Goal: Task Accomplishment & Management: Manage account settings

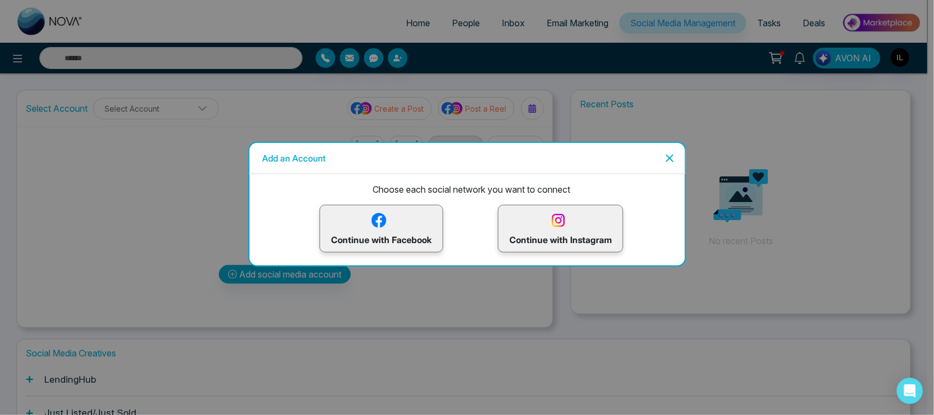
click at [384, 241] on p "Continue with Facebook" at bounding box center [381, 229] width 101 height 36
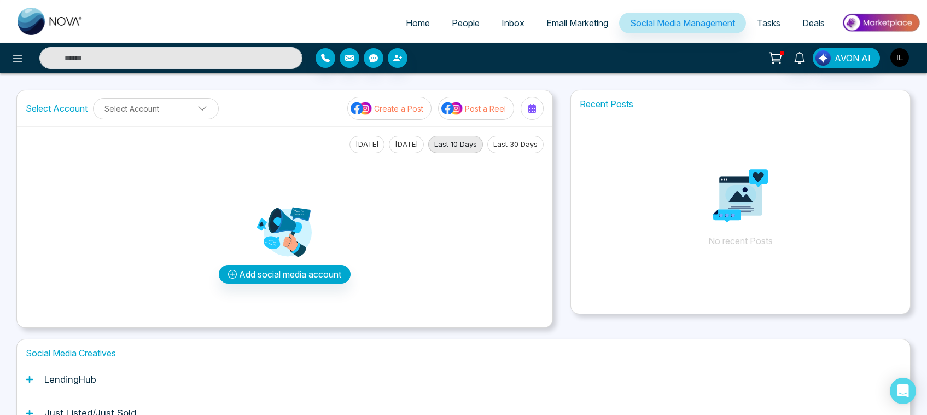
click at [903, 57] on img "button" at bounding box center [900, 57] width 19 height 19
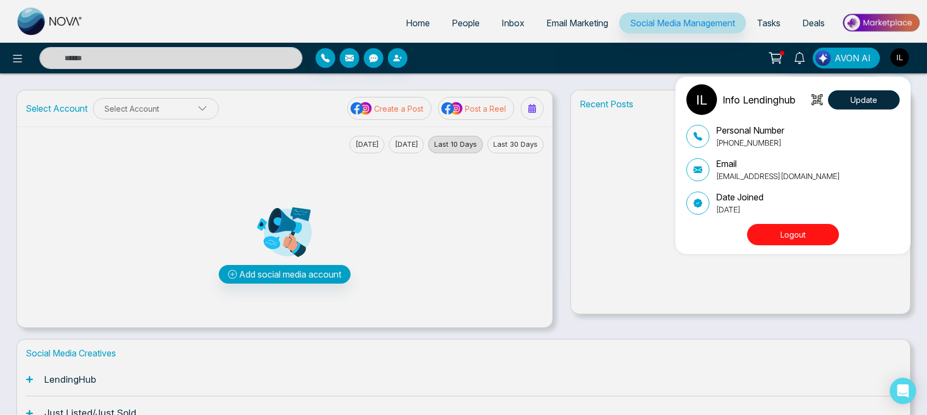
click at [606, 42] on div "Info Lendinghub Update Personal Number +19055985620 Email info@lendinghub.ca Da…" at bounding box center [463, 207] width 927 height 415
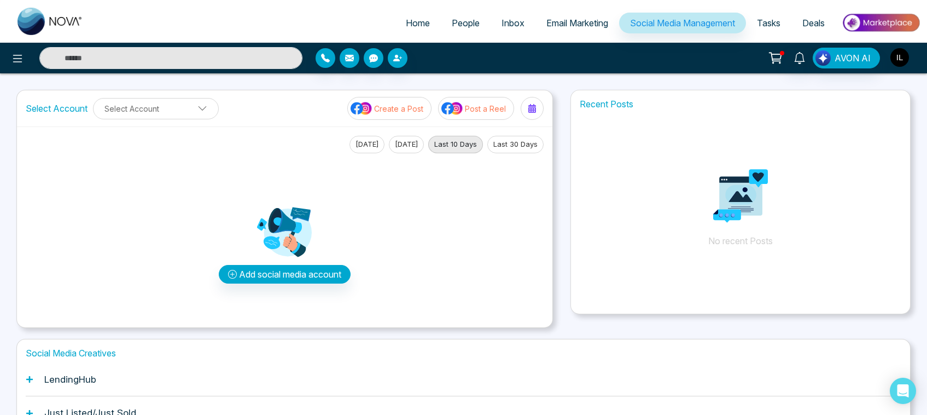
click at [898, 59] on img "button" at bounding box center [900, 57] width 19 height 19
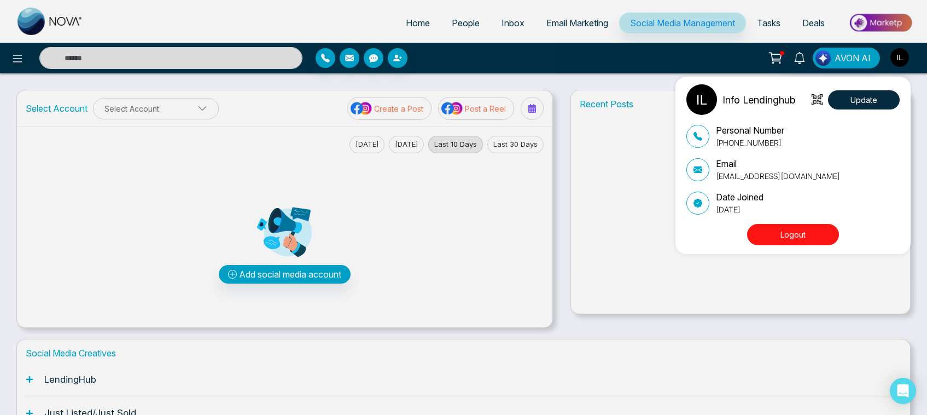
click at [797, 242] on button "Logout" at bounding box center [793, 234] width 92 height 21
click at [790, 233] on button "Logout" at bounding box center [793, 234] width 92 height 21
